Goal: Share content

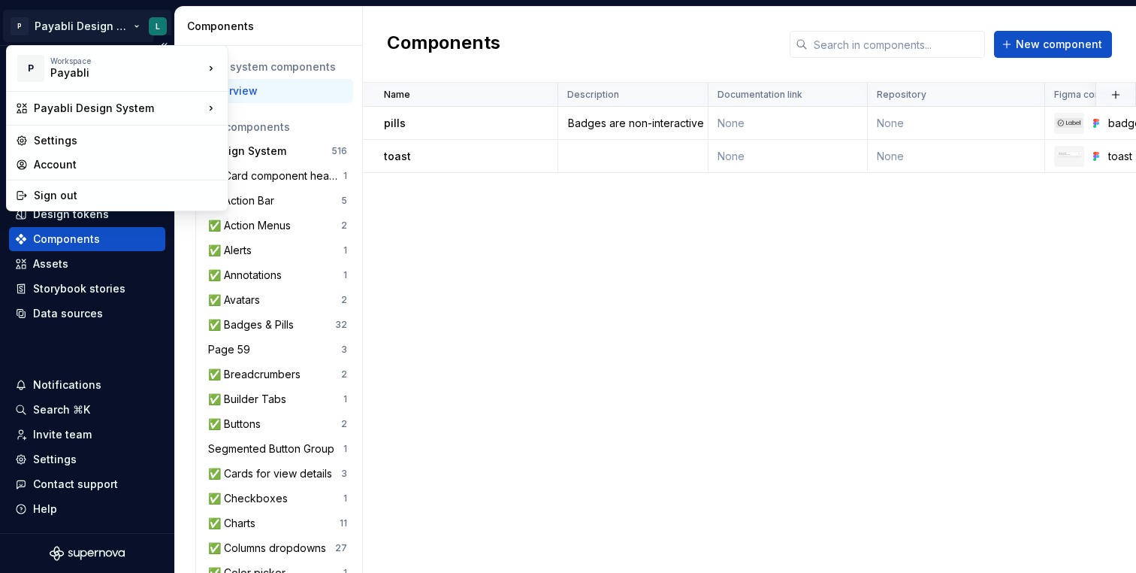
click at [101, 26] on html "P Payabli Design System L Home Documentation Analytics Code automation Design s…" at bounding box center [568, 286] width 1136 height 573
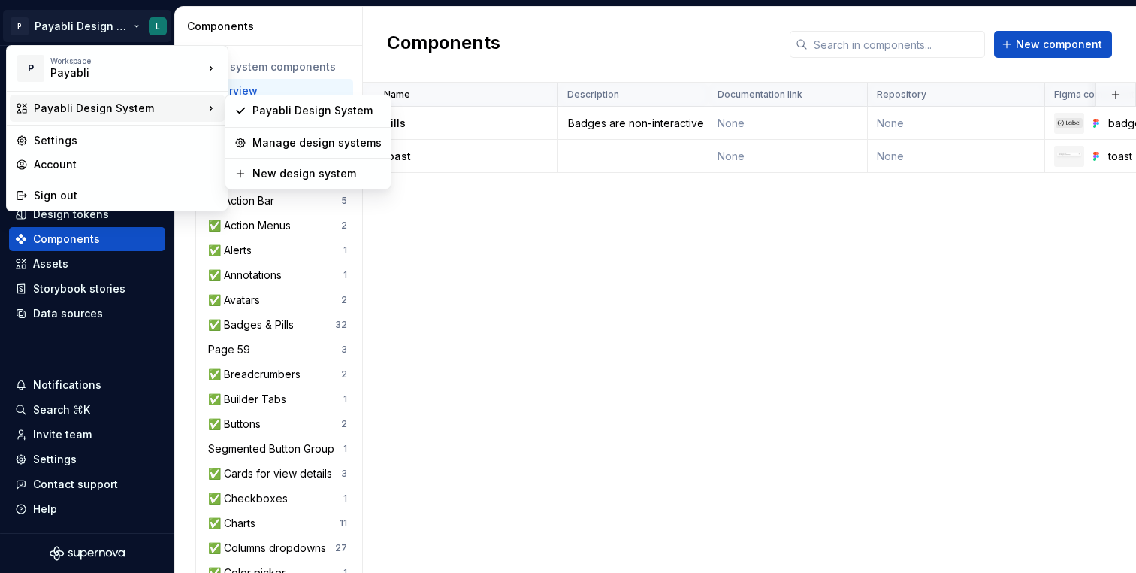
click at [509, 304] on html "P Payabli Design System L Home Documentation Analytics Code automation Design s…" at bounding box center [568, 286] width 1136 height 573
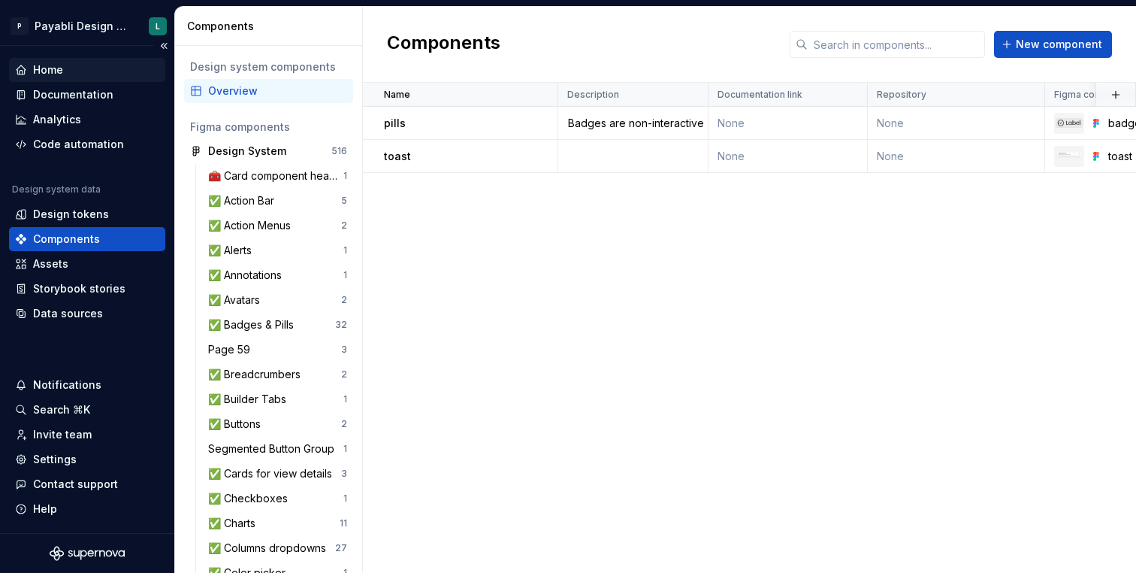
click at [48, 67] on div "Home" at bounding box center [48, 69] width 30 height 15
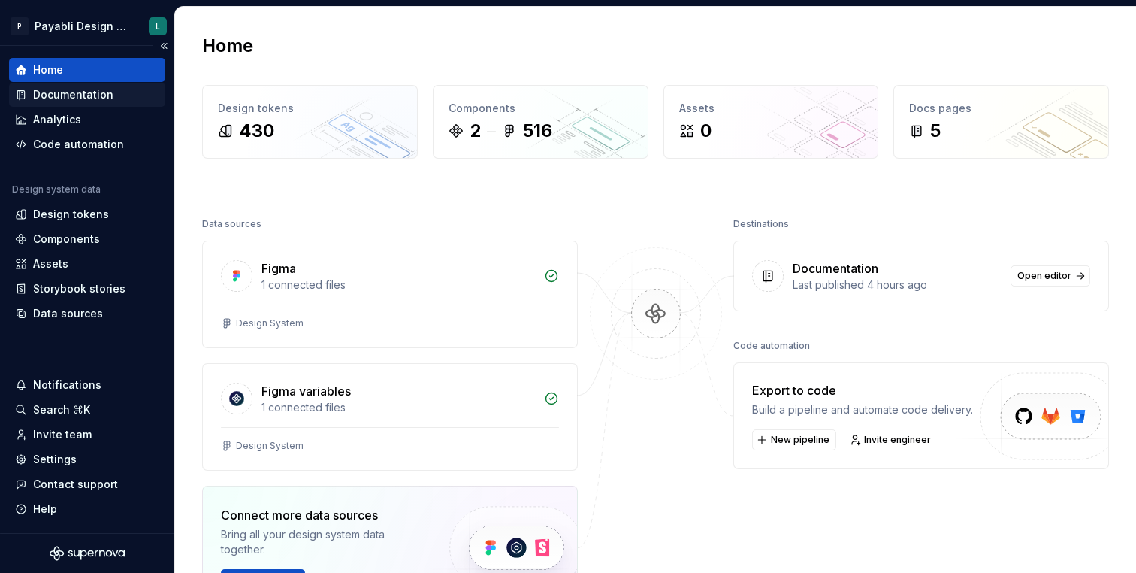
click at [86, 95] on div "Documentation" at bounding box center [73, 94] width 80 height 15
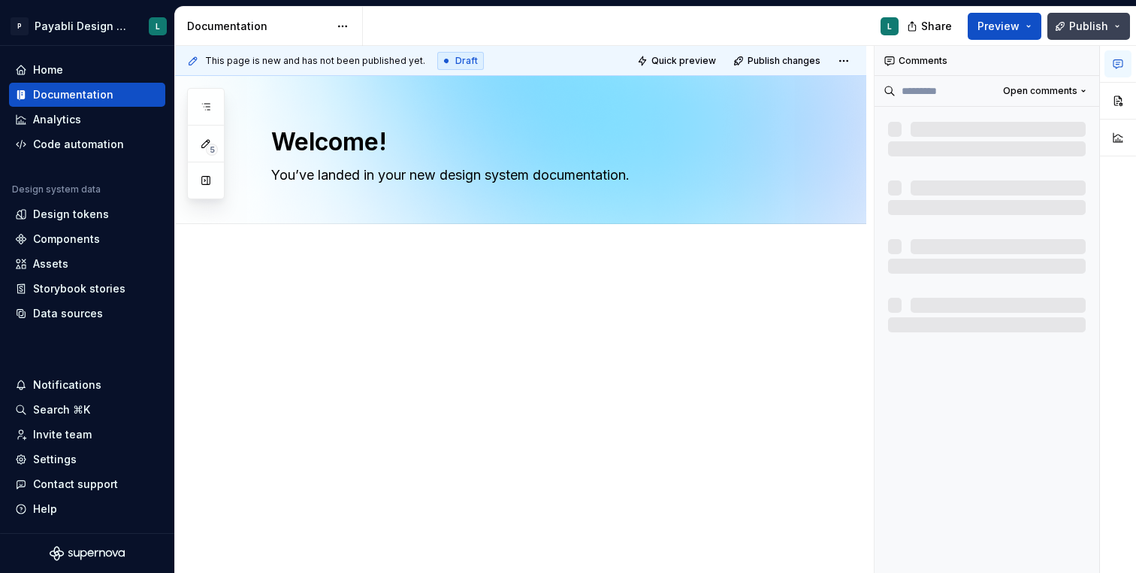
click at [1114, 23] on button "Publish" at bounding box center [1088, 26] width 83 height 27
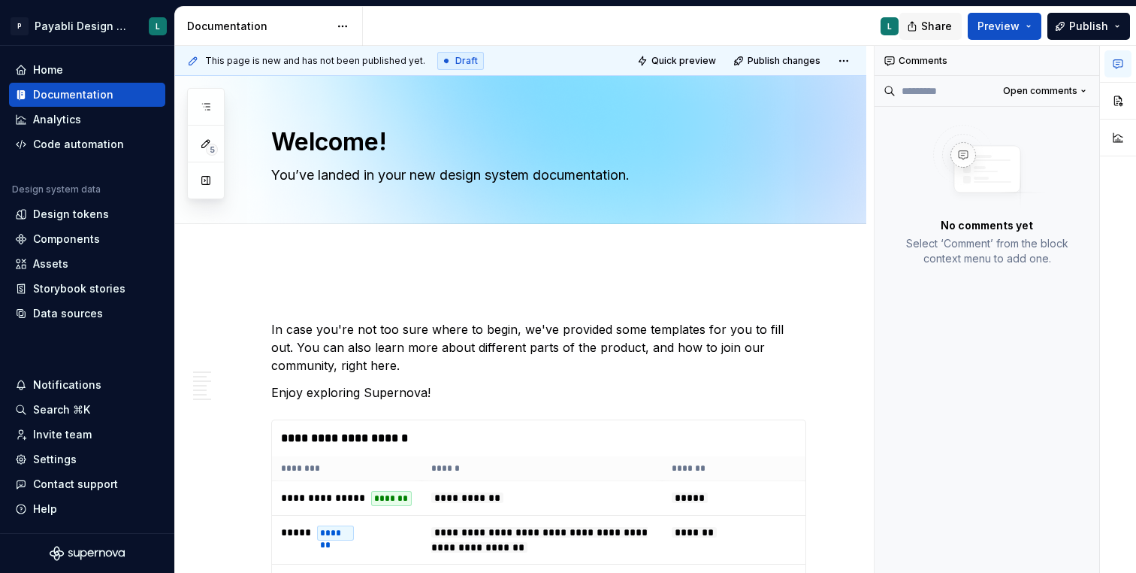
click at [933, 27] on span "Share" at bounding box center [936, 26] width 31 height 15
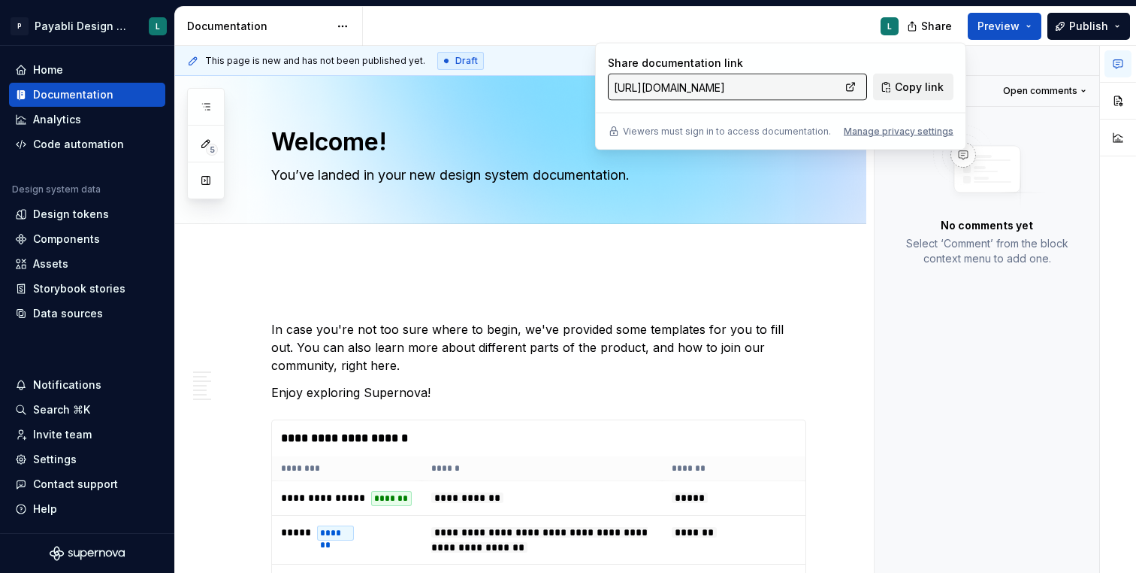
click at [914, 89] on span "Copy link" at bounding box center [919, 87] width 49 height 15
type textarea "*"
